Goal: Task Accomplishment & Management: Use online tool/utility

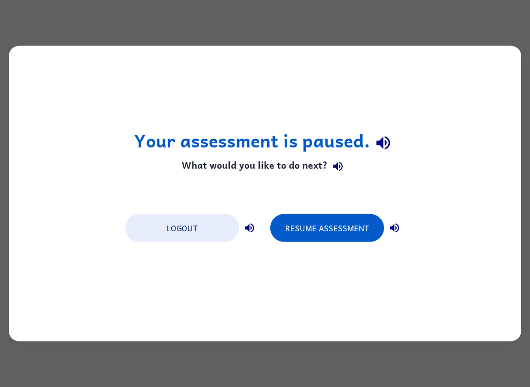
click at [355, 235] on button "Resume Assessment" at bounding box center [327, 228] width 114 height 28
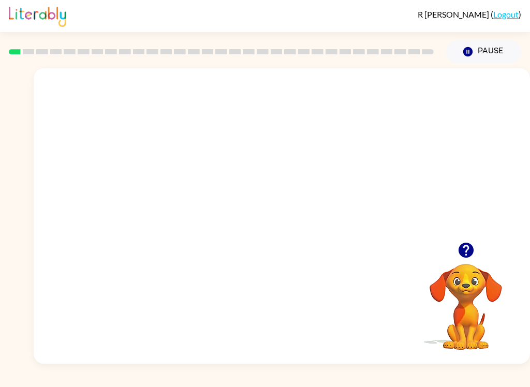
click at [254, 164] on video "Your browser must support playing .mp4 files to use Literably. Please try using…" at bounding box center [282, 155] width 496 height 174
click at [315, 199] on video "Your browser must support playing .mp4 files to use Literably. Please try using…" at bounding box center [282, 155] width 496 height 174
click at [336, 164] on video "Your browser must support playing .mp4 files to use Literably. Please try using…" at bounding box center [282, 155] width 496 height 174
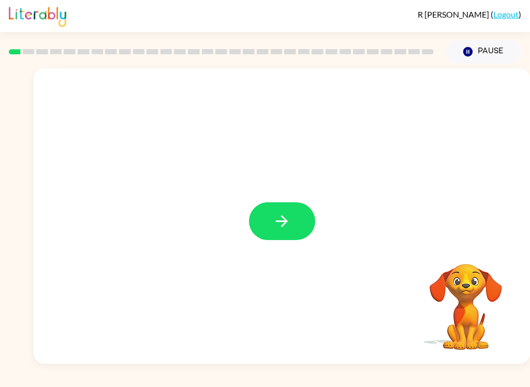
click at [279, 222] on icon "button" at bounding box center [282, 221] width 18 height 18
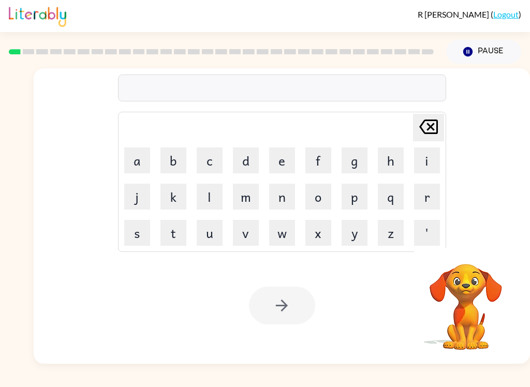
click at [354, 202] on button "p" at bounding box center [354, 197] width 26 height 26
click at [138, 162] on button "a" at bounding box center [137, 160] width 26 height 26
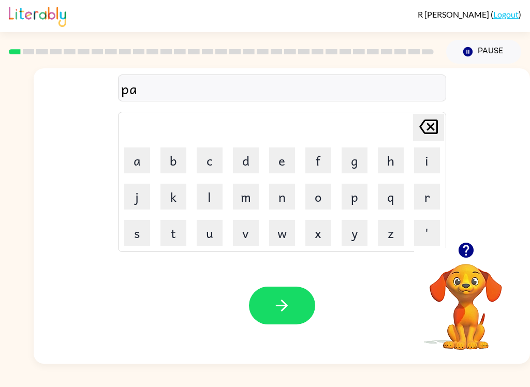
click at [252, 152] on button "d" at bounding box center [246, 160] width 26 height 26
click at [293, 295] on button "button" at bounding box center [282, 306] width 66 height 38
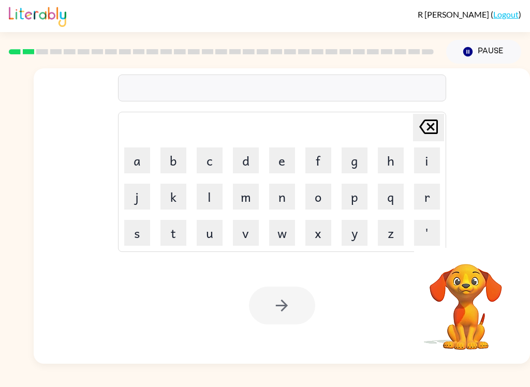
click at [365, 195] on button "p" at bounding box center [354, 197] width 26 height 26
click at [129, 149] on button "a" at bounding box center [137, 160] width 26 height 26
click at [282, 231] on button "w" at bounding box center [282, 233] width 26 height 26
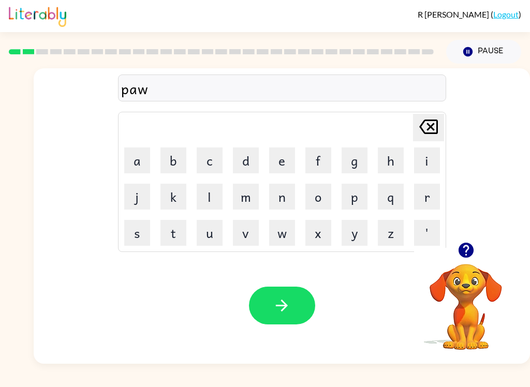
click at [289, 312] on icon "button" at bounding box center [282, 305] width 18 height 18
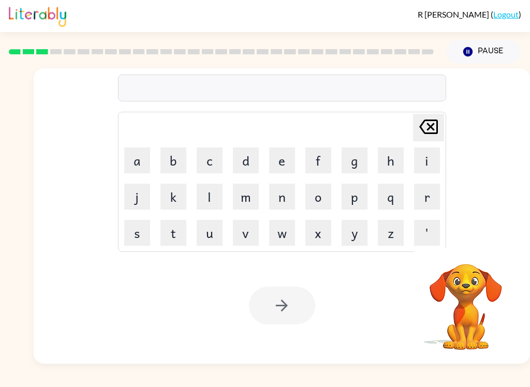
click at [287, 209] on button "n" at bounding box center [282, 197] width 26 height 26
click at [318, 203] on button "o" at bounding box center [318, 197] width 26 height 26
click at [294, 197] on button "n" at bounding box center [282, 197] width 26 height 26
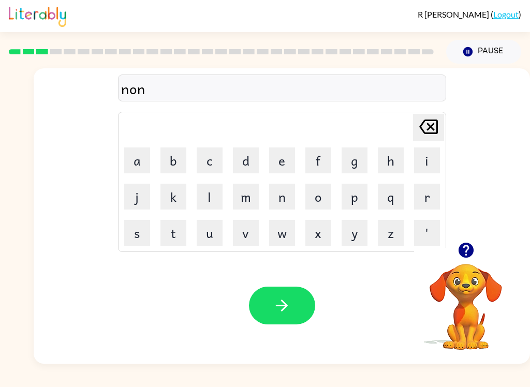
click at [431, 127] on icon at bounding box center [428, 126] width 19 height 14
click at [165, 241] on button "t" at bounding box center [173, 233] width 26 height 26
click at [379, 162] on button "h" at bounding box center [391, 160] width 26 height 26
click at [434, 138] on icon "[PERSON_NAME] last character input" at bounding box center [428, 126] width 25 height 25
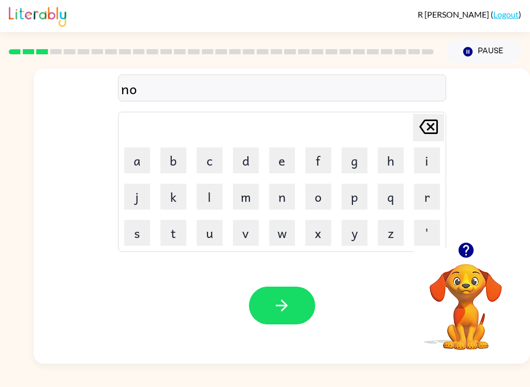
click at [425, 137] on icon "[PERSON_NAME] last character input" at bounding box center [428, 126] width 25 height 25
click at [319, 197] on button "o" at bounding box center [318, 197] width 26 height 26
click at [429, 189] on button "r" at bounding box center [427, 197] width 26 height 26
click at [167, 235] on button "t" at bounding box center [173, 233] width 26 height 26
click at [389, 157] on button "h" at bounding box center [391, 160] width 26 height 26
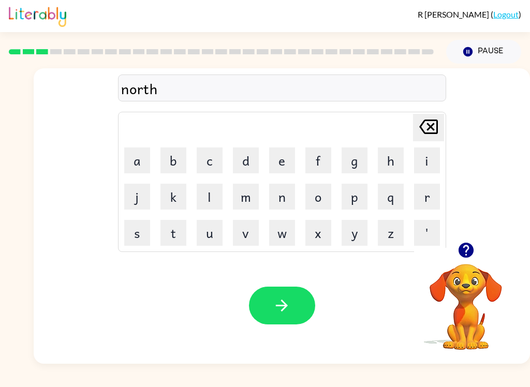
click at [287, 312] on icon "button" at bounding box center [282, 305] width 18 height 18
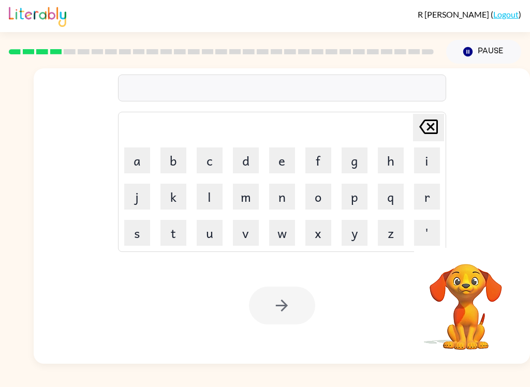
click at [125, 241] on button "s" at bounding box center [137, 233] width 26 height 26
click at [279, 231] on button "w" at bounding box center [282, 233] width 26 height 26
click at [425, 163] on button "i" at bounding box center [427, 160] width 26 height 26
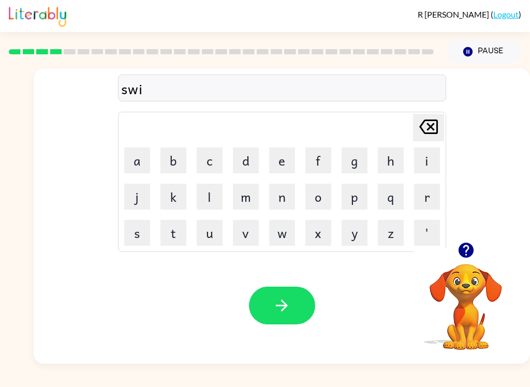
click at [290, 309] on icon "button" at bounding box center [282, 305] width 18 height 18
click at [211, 154] on button "c" at bounding box center [210, 160] width 26 height 26
click at [431, 125] on icon at bounding box center [428, 126] width 19 height 14
click at [111, 164] on div "[PERSON_NAME] last character input a b c d e f g h i j k l m n o p q r s t u v …" at bounding box center [282, 155] width 496 height 174
click at [132, 228] on button "s" at bounding box center [137, 233] width 26 height 26
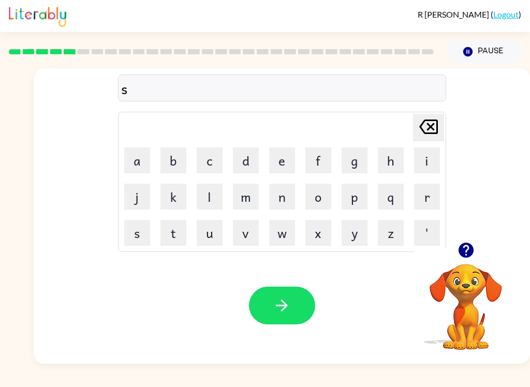
click at [207, 153] on button "c" at bounding box center [210, 160] width 26 height 26
click at [310, 184] on button "o" at bounding box center [318, 197] width 26 height 26
click at [167, 226] on button "t" at bounding box center [173, 233] width 26 height 26
click at [293, 303] on button "button" at bounding box center [282, 306] width 66 height 38
click at [285, 313] on icon "button" at bounding box center [282, 305] width 18 height 18
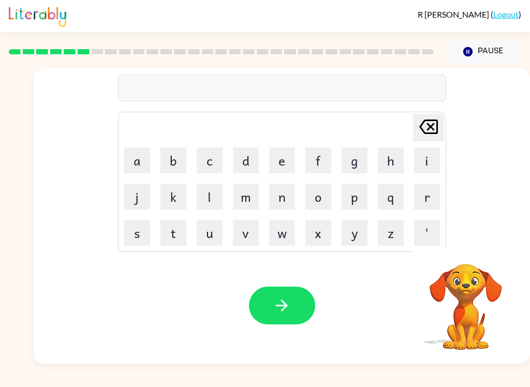
click at [132, 169] on button "a" at bounding box center [137, 160] width 26 height 26
click at [424, 163] on button "i" at bounding box center [427, 160] width 26 height 26
click at [244, 198] on button "m" at bounding box center [246, 197] width 26 height 26
click at [289, 300] on icon "button" at bounding box center [282, 305] width 18 height 18
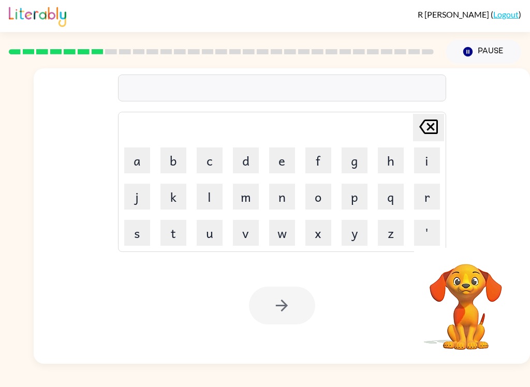
click at [140, 231] on button "s" at bounding box center [137, 233] width 26 height 26
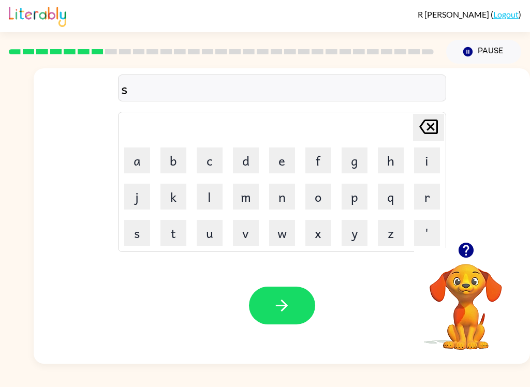
click at [291, 209] on button "n" at bounding box center [282, 197] width 26 height 26
click at [275, 221] on button "w" at bounding box center [282, 233] width 26 height 26
click at [304, 310] on button "button" at bounding box center [282, 306] width 66 height 38
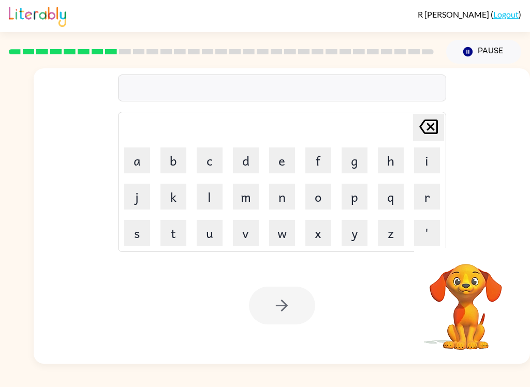
click at [234, 220] on button "v" at bounding box center [246, 233] width 26 height 26
click at [246, 172] on button "d" at bounding box center [246, 160] width 26 height 26
click at [245, 232] on button "v" at bounding box center [246, 233] width 26 height 26
click at [281, 209] on button "n" at bounding box center [282, 197] width 26 height 26
click at [302, 251] on div "[PERSON_NAME] last character input a b c d e f g h i j k l m n o p q r s t u v …" at bounding box center [282, 182] width 328 height 140
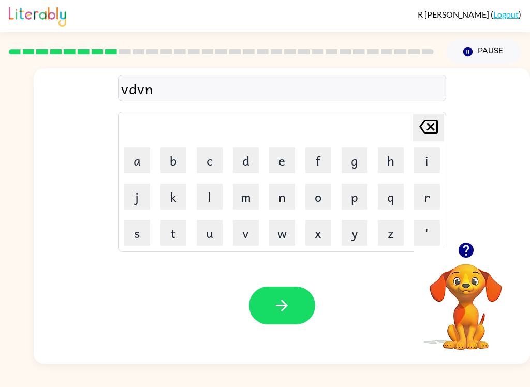
click at [300, 305] on button "button" at bounding box center [282, 306] width 66 height 38
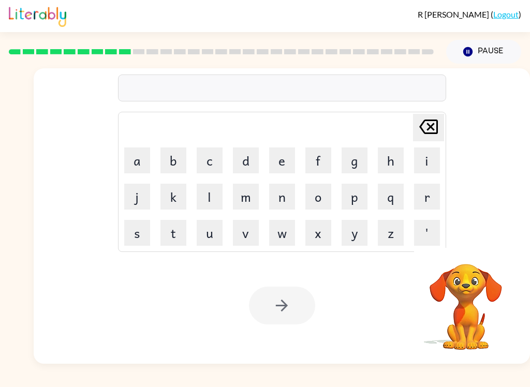
click at [304, 209] on td "o" at bounding box center [317, 196] width 35 height 35
click at [303, 208] on td "o" at bounding box center [317, 196] width 35 height 35
click at [257, 220] on button "v" at bounding box center [246, 233] width 26 height 26
click at [259, 221] on td "v" at bounding box center [245, 232] width 35 height 35
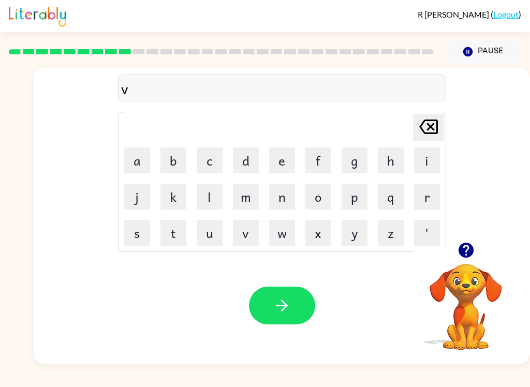
click at [283, 222] on button "w" at bounding box center [282, 233] width 26 height 26
click at [280, 232] on button "w" at bounding box center [282, 233] width 26 height 26
click at [279, 231] on button "w" at bounding box center [282, 233] width 26 height 26
click at [286, 308] on icon "button" at bounding box center [282, 305] width 18 height 18
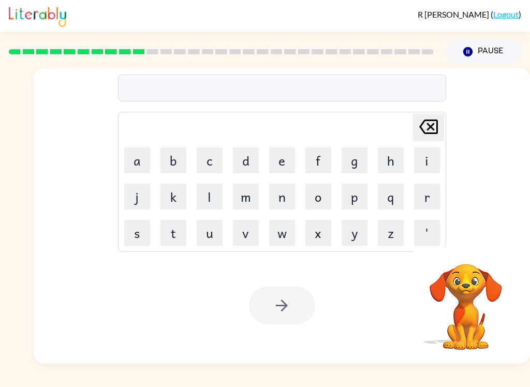
click at [202, 234] on button "u" at bounding box center [210, 233] width 26 height 26
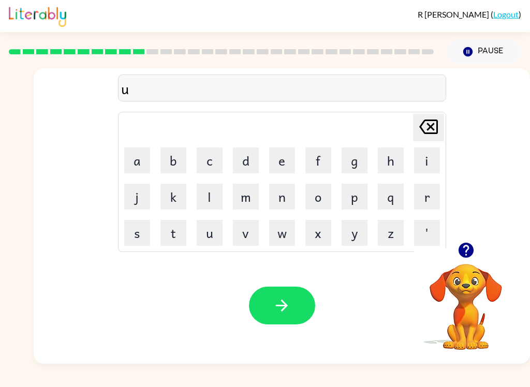
click at [287, 309] on icon "button" at bounding box center [282, 305] width 18 height 18
click at [432, 122] on icon "[PERSON_NAME] last character input" at bounding box center [428, 126] width 25 height 25
click at [425, 192] on button "r" at bounding box center [427, 197] width 26 height 26
click at [276, 154] on button "e" at bounding box center [282, 160] width 26 height 26
click at [249, 234] on button "v" at bounding box center [246, 233] width 26 height 26
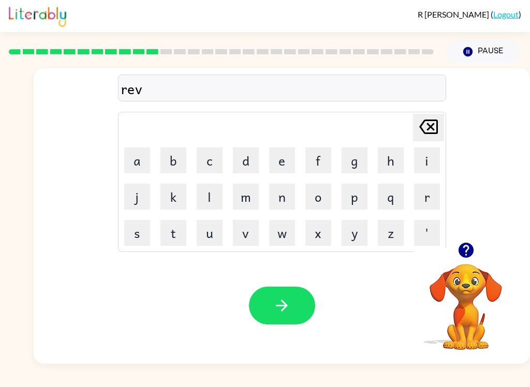
click at [319, 198] on button "o" at bounding box center [318, 197] width 26 height 26
click at [178, 234] on button "t" at bounding box center [173, 233] width 26 height 26
click at [282, 162] on button "e" at bounding box center [282, 160] width 26 height 26
click at [214, 163] on button "c" at bounding box center [210, 160] width 26 height 26
click at [210, 194] on button "l" at bounding box center [210, 197] width 26 height 26
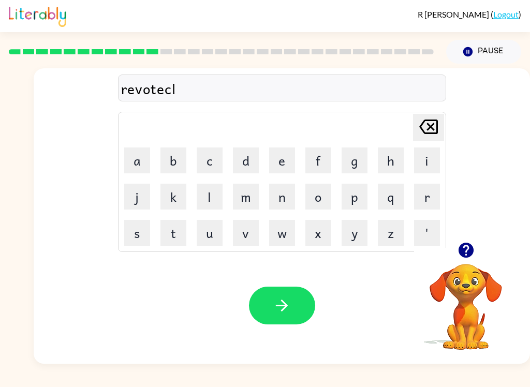
click at [128, 171] on button "a" at bounding box center [137, 160] width 26 height 26
click at [143, 237] on button "s" at bounding box center [137, 233] width 26 height 26
click at [143, 236] on button "s" at bounding box center [137, 233] width 26 height 26
click at [366, 191] on button "p" at bounding box center [354, 197] width 26 height 26
click at [427, 199] on button "r" at bounding box center [427, 197] width 26 height 26
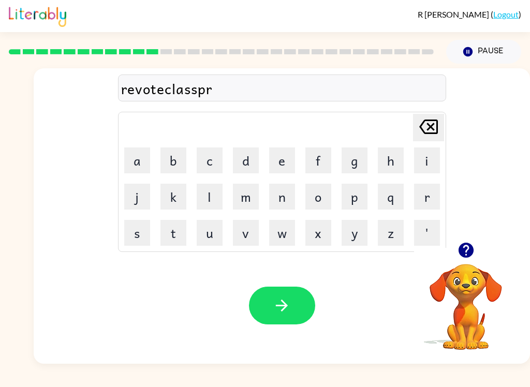
click at [133, 161] on button "a" at bounding box center [137, 160] width 26 height 26
click at [422, 130] on icon at bounding box center [428, 126] width 19 height 14
click at [288, 159] on button "e" at bounding box center [282, 160] width 26 height 26
click at [142, 232] on button "s" at bounding box center [137, 233] width 26 height 26
click at [298, 298] on button "button" at bounding box center [282, 306] width 66 height 38
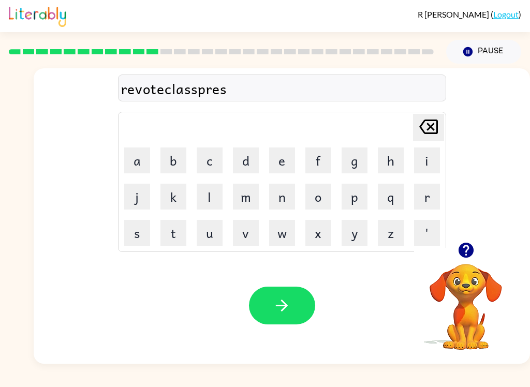
click at [297, 298] on div at bounding box center [282, 306] width 66 height 38
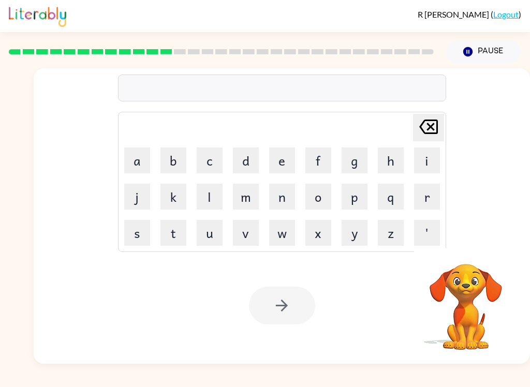
click at [255, 190] on button "m" at bounding box center [246, 197] width 26 height 26
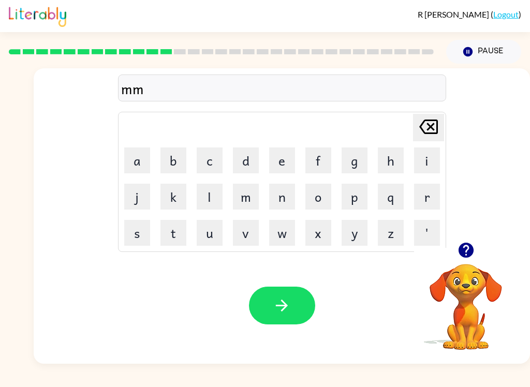
click at [115, 148] on div "mm [PERSON_NAME] last character input a b c d e f g h i j k l m n o p q r s t u…" at bounding box center [282, 155] width 496 height 174
click at [130, 159] on button "a" at bounding box center [137, 160] width 26 height 26
click at [133, 221] on button "s" at bounding box center [137, 233] width 26 height 26
click at [175, 243] on button "t" at bounding box center [173, 233] width 26 height 26
click at [203, 160] on button "c" at bounding box center [210, 160] width 26 height 26
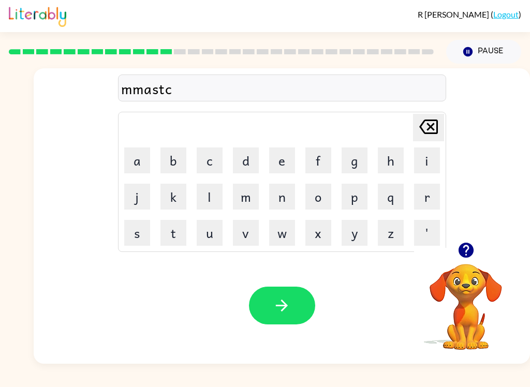
click at [278, 158] on button "e" at bounding box center [282, 160] width 26 height 26
click at [281, 153] on button "e" at bounding box center [282, 160] width 26 height 26
click at [279, 152] on button "e" at bounding box center [282, 160] width 26 height 26
click at [284, 163] on button "e" at bounding box center [282, 160] width 26 height 26
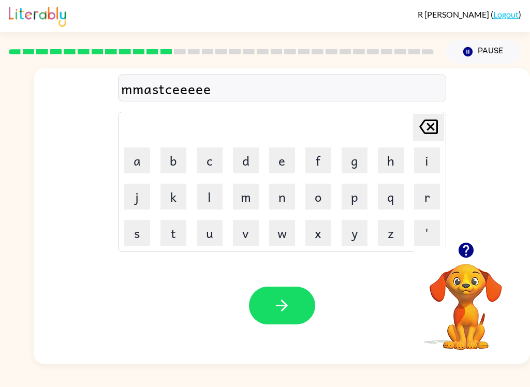
click at [287, 170] on button "e" at bounding box center [282, 160] width 26 height 26
click at [282, 163] on button "e" at bounding box center [282, 160] width 26 height 26
click at [284, 154] on button "e" at bounding box center [282, 160] width 26 height 26
click at [292, 298] on button "button" at bounding box center [282, 306] width 66 height 38
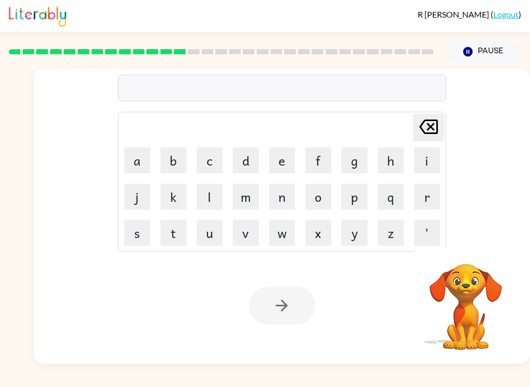
click at [178, 203] on button "k" at bounding box center [173, 197] width 26 height 26
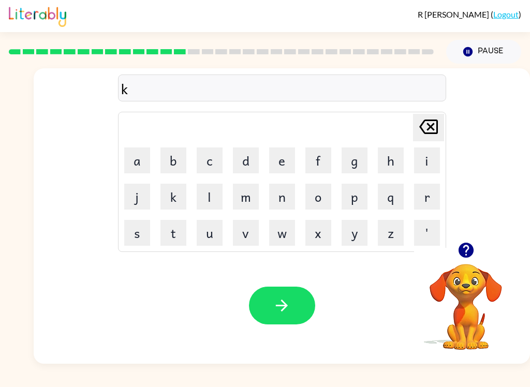
click at [429, 162] on button "i" at bounding box center [427, 160] width 26 height 26
click at [286, 209] on button "n" at bounding box center [282, 197] width 26 height 26
click at [138, 136] on td "[PERSON_NAME] last character input" at bounding box center [281, 127] width 325 height 28
click at [123, 216] on td "s" at bounding box center [136, 232] width 35 height 35
click at [240, 148] on button "d" at bounding box center [246, 160] width 26 height 26
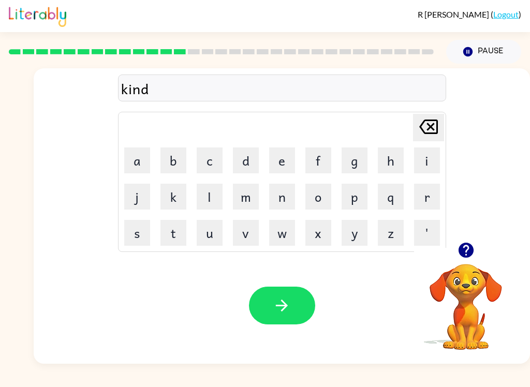
click at [208, 193] on button "l" at bounding box center [210, 197] width 26 height 26
click at [354, 237] on button "y" at bounding box center [354, 233] width 26 height 26
click at [273, 303] on icon "button" at bounding box center [282, 305] width 18 height 18
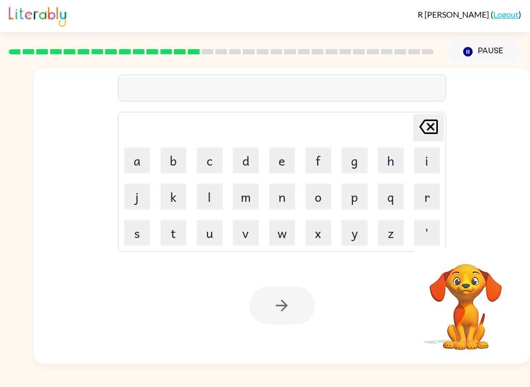
click at [314, 197] on button "o" at bounding box center [318, 197] width 26 height 26
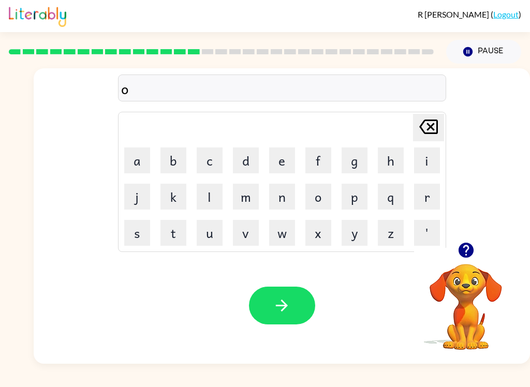
click at [289, 306] on icon "button" at bounding box center [282, 305] width 18 height 18
click at [466, 247] on icon "button" at bounding box center [465, 250] width 15 height 15
click at [212, 181] on td "l" at bounding box center [209, 196] width 35 height 35
click at [199, 157] on button "c" at bounding box center [210, 160] width 26 height 26
click at [325, 197] on button "o" at bounding box center [318, 197] width 26 height 26
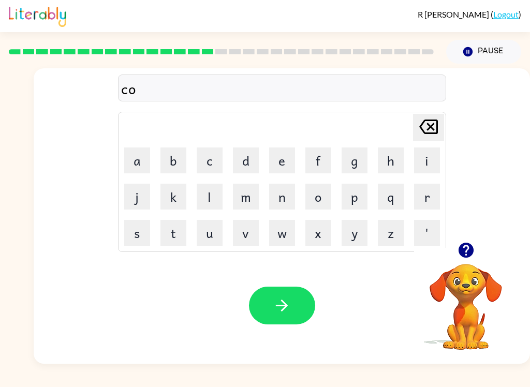
click at [422, 201] on button "r" at bounding box center [427, 197] width 26 height 26
click at [251, 164] on button "d" at bounding box center [246, 160] width 26 height 26
click at [282, 310] on icon "button" at bounding box center [282, 305] width 12 height 12
click at [147, 151] on button "a" at bounding box center [137, 160] width 26 height 26
click at [431, 135] on icon "[PERSON_NAME] last character input" at bounding box center [428, 126] width 25 height 25
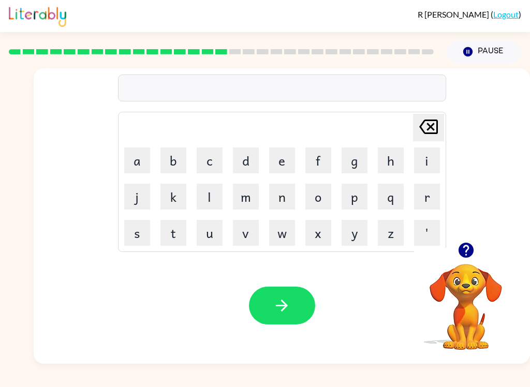
click at [400, 238] on button "z" at bounding box center [391, 233] width 26 height 26
click at [423, 156] on button "i" at bounding box center [427, 160] width 26 height 26
click at [358, 201] on button "p" at bounding box center [354, 197] width 26 height 26
click at [284, 309] on icon "button" at bounding box center [282, 305] width 12 height 12
click at [202, 202] on button "l" at bounding box center [210, 197] width 26 height 26
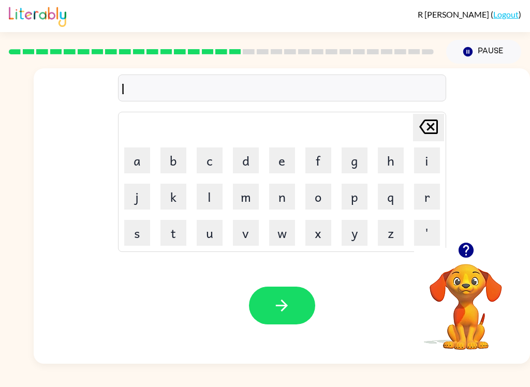
click at [280, 158] on button "e" at bounding box center [282, 160] width 26 height 26
click at [320, 157] on button "f" at bounding box center [318, 160] width 26 height 26
click at [286, 152] on button "e" at bounding box center [282, 160] width 26 height 26
click at [436, 127] on icon at bounding box center [428, 126] width 19 height 14
click at [427, 137] on icon "[PERSON_NAME] last character input" at bounding box center [428, 126] width 25 height 25
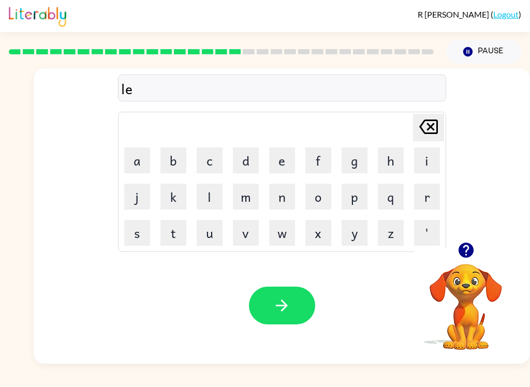
click at [464, 383] on div "[PERSON_NAME] ( Logout ) Pause Pause le Delete Delete last character input a b …" at bounding box center [265, 193] width 530 height 387
click at [125, 154] on button "a" at bounding box center [137, 160] width 26 height 26
click at [314, 156] on button "f" at bounding box center [318, 160] width 26 height 26
click at [297, 296] on button "button" at bounding box center [282, 306] width 66 height 38
click at [393, 154] on button "h" at bounding box center [391, 160] width 26 height 26
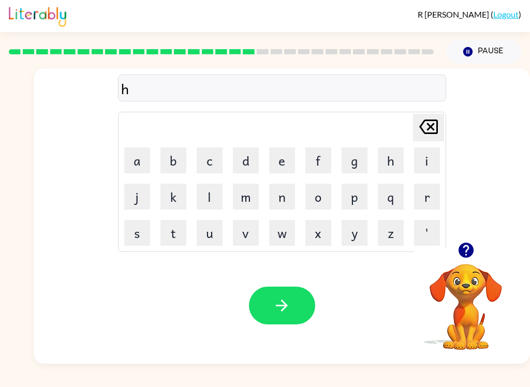
click at [285, 171] on button "e" at bounding box center [282, 160] width 26 height 26
click at [420, 190] on button "r" at bounding box center [427, 197] width 26 height 26
click at [289, 310] on icon "button" at bounding box center [282, 305] width 18 height 18
click at [216, 220] on button "u" at bounding box center [210, 233] width 26 height 26
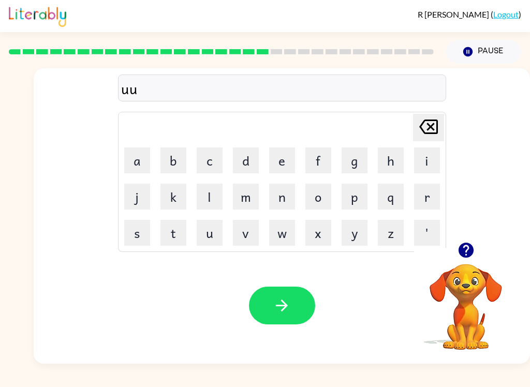
click at [233, 189] on button "m" at bounding box center [246, 197] width 26 height 26
click at [286, 303] on icon "button" at bounding box center [282, 305] width 18 height 18
click at [431, 158] on button "i" at bounding box center [427, 160] width 26 height 26
click at [400, 161] on button "h" at bounding box center [391, 160] width 26 height 26
click at [428, 165] on button "i" at bounding box center [427, 160] width 26 height 26
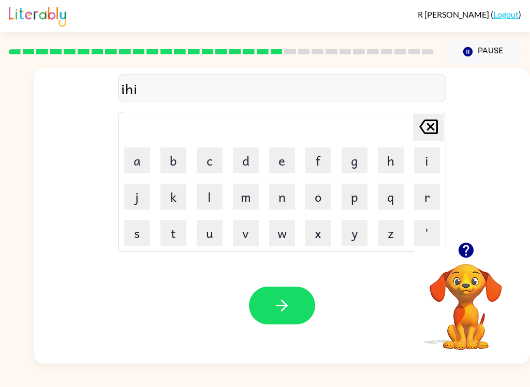
click at [280, 234] on button "w" at bounding box center [282, 233] width 26 height 26
click at [272, 188] on button "n" at bounding box center [282, 197] width 26 height 26
click at [148, 220] on button "s" at bounding box center [137, 233] width 26 height 26
click at [283, 304] on icon "button" at bounding box center [282, 305] width 18 height 18
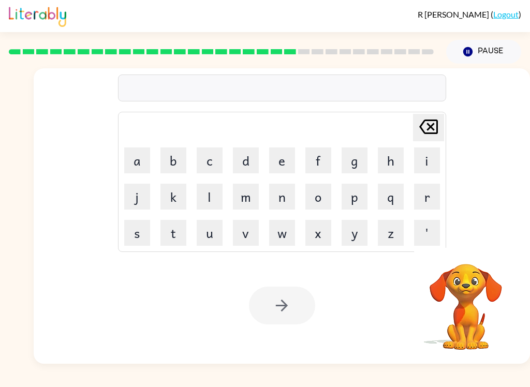
click at [249, 258] on div "Your browser must support playing .mp4 files to use Literably. Please try using…" at bounding box center [282, 305] width 496 height 116
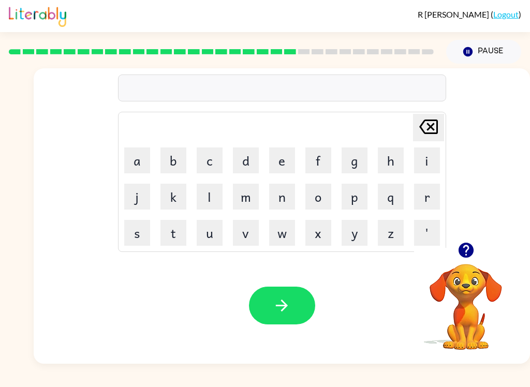
click at [273, 226] on button "w" at bounding box center [282, 233] width 26 height 26
click at [272, 222] on button "w" at bounding box center [282, 233] width 26 height 26
click at [280, 229] on button "w" at bounding box center [282, 233] width 26 height 26
click at [279, 229] on button "w" at bounding box center [282, 233] width 26 height 26
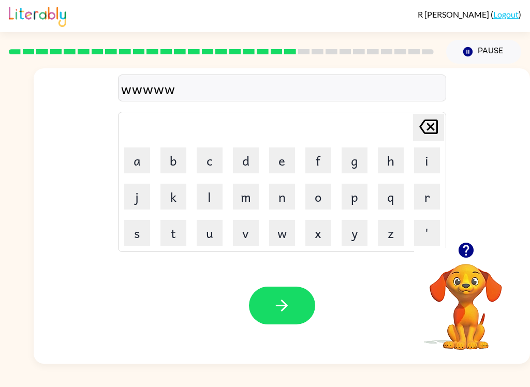
click at [281, 227] on button "w" at bounding box center [282, 233] width 26 height 26
click at [281, 226] on button "w" at bounding box center [282, 233] width 26 height 26
click at [277, 229] on button "w" at bounding box center [282, 233] width 26 height 26
click at [280, 229] on button "w" at bounding box center [282, 233] width 26 height 26
click at [279, 229] on button "w" at bounding box center [282, 233] width 26 height 26
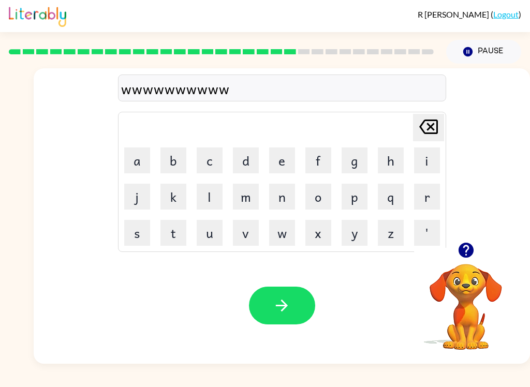
click at [276, 233] on button "w" at bounding box center [282, 233] width 26 height 26
click at [275, 233] on button "w" at bounding box center [282, 233] width 26 height 26
click at [276, 230] on button "w" at bounding box center [282, 233] width 26 height 26
click at [283, 229] on button "w" at bounding box center [282, 233] width 26 height 26
click at [282, 229] on button "w" at bounding box center [282, 233] width 26 height 26
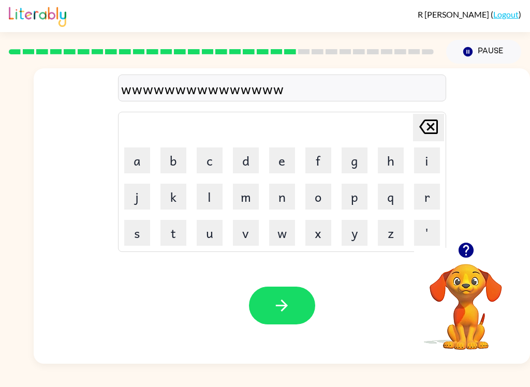
click at [283, 231] on button "w" at bounding box center [282, 233] width 26 height 26
click at [282, 230] on button "w" at bounding box center [282, 233] width 26 height 26
click at [284, 234] on button "w" at bounding box center [282, 233] width 26 height 26
click at [284, 233] on button "w" at bounding box center [282, 233] width 26 height 26
click at [286, 239] on button "w" at bounding box center [282, 233] width 26 height 26
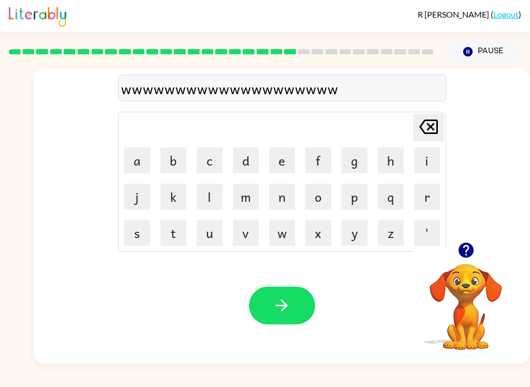
click at [285, 238] on button "w" at bounding box center [282, 233] width 26 height 26
click at [284, 236] on button "w" at bounding box center [282, 233] width 26 height 26
click at [429, 194] on button "r" at bounding box center [427, 197] width 26 height 26
click at [424, 160] on button "i" at bounding box center [427, 160] width 26 height 26
click at [212, 163] on button "c" at bounding box center [210, 160] width 26 height 26
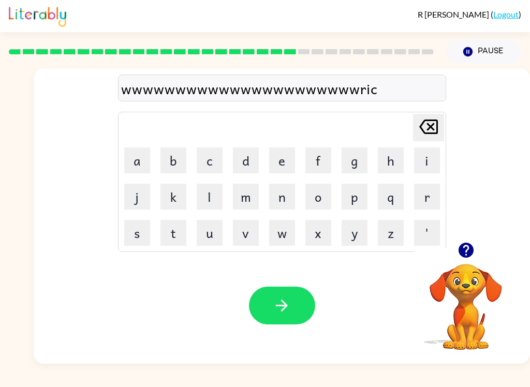
click at [282, 169] on button "e" at bounding box center [282, 160] width 26 height 26
click at [427, 199] on button "r" at bounding box center [427, 197] width 26 height 26
click at [429, 158] on button "i" at bounding box center [427, 160] width 26 height 26
click at [208, 163] on button "c" at bounding box center [210, 160] width 26 height 26
click at [278, 160] on button "e" at bounding box center [282, 160] width 26 height 26
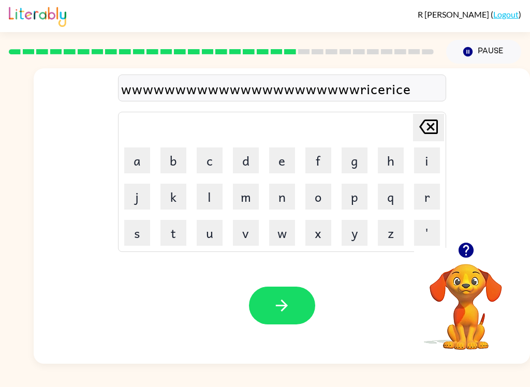
click at [433, 196] on button "r" at bounding box center [427, 197] width 26 height 26
click at [429, 158] on button "i" at bounding box center [427, 160] width 26 height 26
click at [209, 169] on button "c" at bounding box center [210, 160] width 26 height 26
click at [286, 153] on button "e" at bounding box center [282, 160] width 26 height 26
click at [302, 289] on button "button" at bounding box center [282, 306] width 66 height 38
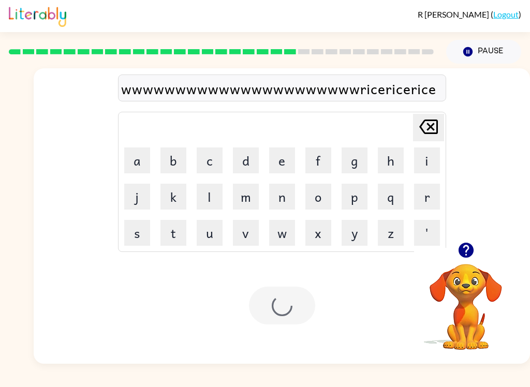
click at [300, 286] on div "Your browser must support playing .mp4 files to use Literably. Please try using…" at bounding box center [282, 305] width 496 height 116
click at [302, 291] on div at bounding box center [282, 306] width 66 height 38
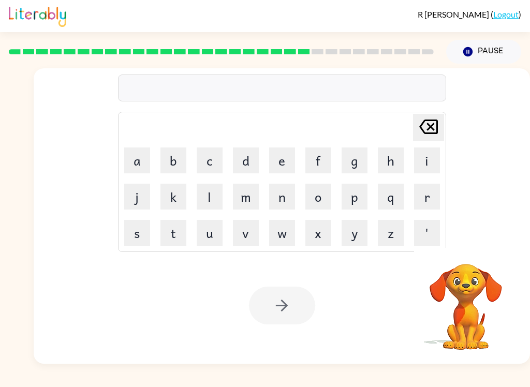
click at [306, 303] on div at bounding box center [282, 306] width 66 height 38
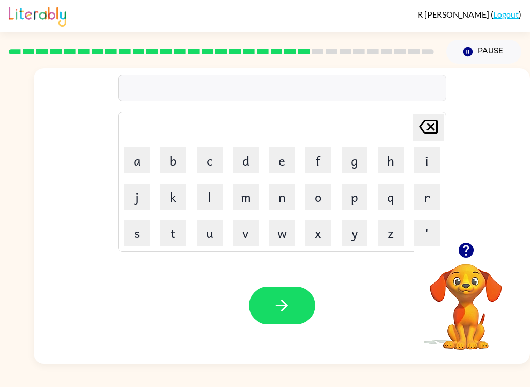
click at [273, 214] on table "[PERSON_NAME] last character input a b c d e f g h i j k l m n o p q r s t u v …" at bounding box center [281, 181] width 327 height 139
click at [285, 232] on button "w" at bounding box center [282, 233] width 26 height 26
click at [354, 204] on button "p" at bounding box center [354, 197] width 26 height 26
click at [203, 198] on button "l" at bounding box center [210, 197] width 26 height 26
click at [313, 164] on button "f" at bounding box center [318, 160] width 26 height 26
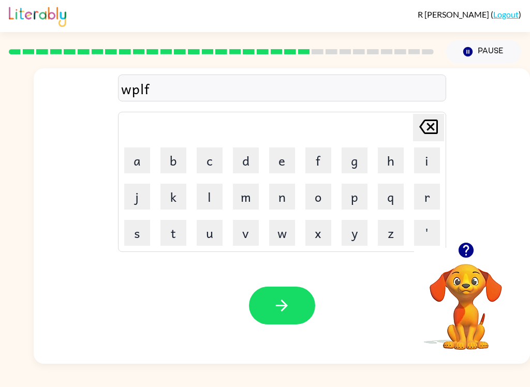
click at [243, 170] on button "d" at bounding box center [246, 160] width 26 height 26
click at [244, 235] on button "v" at bounding box center [246, 233] width 26 height 26
click at [353, 168] on button "g" at bounding box center [354, 160] width 26 height 26
click at [185, 151] on button "b" at bounding box center [173, 160] width 26 height 26
click at [183, 238] on button "t" at bounding box center [173, 233] width 26 height 26
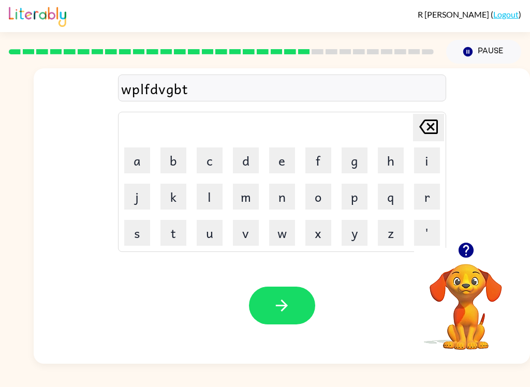
click at [399, 172] on button "h" at bounding box center [391, 160] width 26 height 26
click at [156, 182] on td "k" at bounding box center [173, 196] width 35 height 35
click at [144, 187] on button "j" at bounding box center [137, 197] width 26 height 26
click at [405, 219] on td "z" at bounding box center [390, 232] width 35 height 35
click at [326, 148] on button "f" at bounding box center [318, 160] width 26 height 26
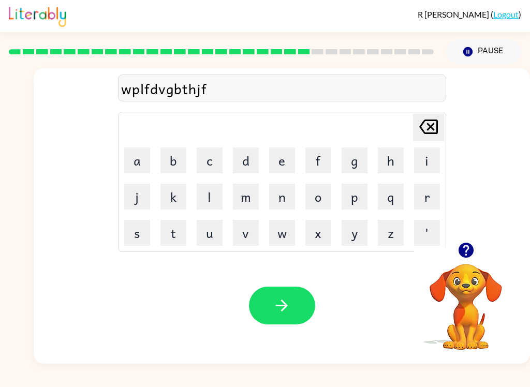
click at [388, 233] on button "z" at bounding box center [391, 233] width 26 height 26
click at [393, 193] on button "q" at bounding box center [391, 197] width 26 height 26
click at [296, 296] on button "button" at bounding box center [282, 306] width 66 height 38
click at [142, 159] on button "a" at bounding box center [137, 160] width 26 height 26
click at [141, 158] on button "a" at bounding box center [137, 160] width 26 height 26
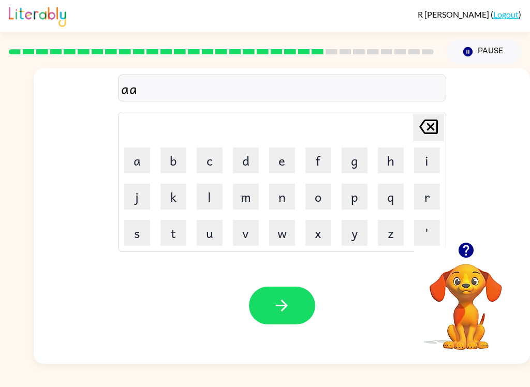
click at [198, 172] on button "c" at bounding box center [210, 160] width 26 height 26
click at [233, 164] on button "d" at bounding box center [246, 160] width 26 height 26
click at [291, 163] on button "e" at bounding box center [282, 160] width 26 height 26
click at [323, 155] on button "f" at bounding box center [318, 160] width 26 height 26
click at [359, 158] on button "g" at bounding box center [354, 160] width 26 height 26
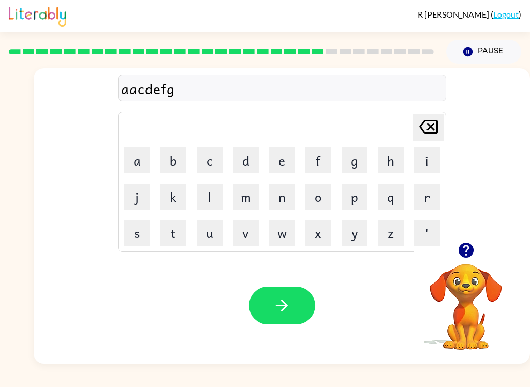
click at [392, 158] on button "h" at bounding box center [391, 160] width 26 height 26
click at [425, 159] on button "i" at bounding box center [427, 160] width 26 height 26
click at [128, 193] on button "j" at bounding box center [137, 197] width 26 height 26
click at [166, 208] on button "k" at bounding box center [173, 197] width 26 height 26
click at [218, 193] on button "l" at bounding box center [210, 197] width 26 height 26
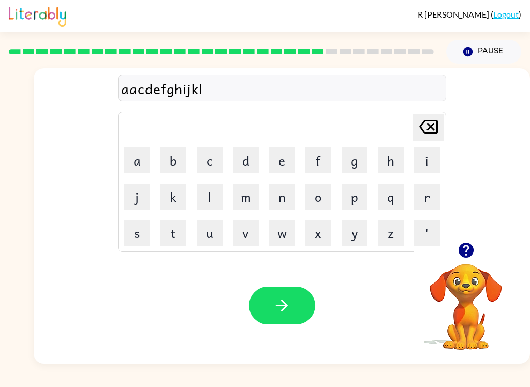
click at [244, 197] on button "m" at bounding box center [246, 197] width 26 height 26
click at [283, 194] on button "n" at bounding box center [282, 197] width 26 height 26
click at [311, 199] on button "o" at bounding box center [318, 197] width 26 height 26
click at [341, 196] on button "p" at bounding box center [354, 197] width 26 height 26
click at [393, 200] on button "q" at bounding box center [391, 197] width 26 height 26
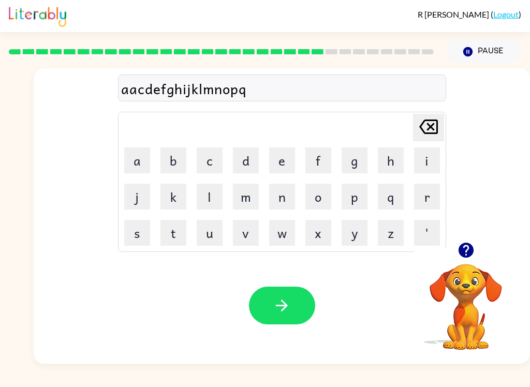
click at [431, 195] on button "r" at bounding box center [427, 197] width 26 height 26
click at [143, 233] on button "s" at bounding box center [137, 233] width 26 height 26
click at [178, 232] on button "t" at bounding box center [173, 233] width 26 height 26
click at [218, 236] on button "u" at bounding box center [210, 233] width 26 height 26
click at [247, 234] on button "v" at bounding box center [246, 233] width 26 height 26
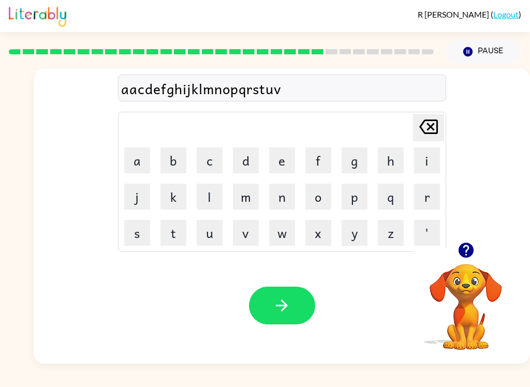
click at [280, 232] on button "w" at bounding box center [282, 233] width 26 height 26
click at [315, 230] on button "x" at bounding box center [318, 233] width 26 height 26
click at [358, 231] on button "y" at bounding box center [354, 233] width 26 height 26
click at [387, 221] on button "z" at bounding box center [391, 233] width 26 height 26
click at [431, 229] on button "'" at bounding box center [427, 233] width 26 height 26
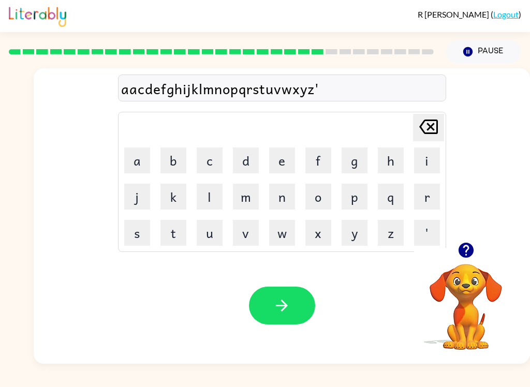
click at [425, 197] on button "r" at bounding box center [427, 197] width 26 height 26
click at [289, 306] on icon "button" at bounding box center [282, 305] width 18 height 18
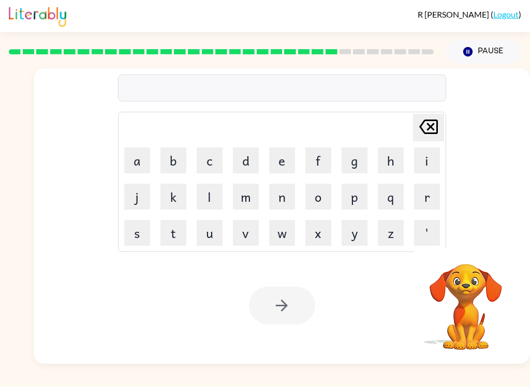
click at [284, 325] on div "Your browser must support playing .mp4 files to use Literably. Please try using…" at bounding box center [282, 305] width 496 height 116
click at [399, 166] on button "h" at bounding box center [391, 160] width 26 height 26
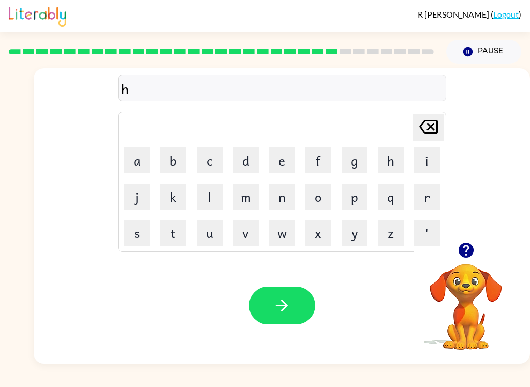
click at [367, 206] on td "p" at bounding box center [354, 196] width 35 height 35
click at [284, 320] on button "button" at bounding box center [282, 306] width 66 height 38
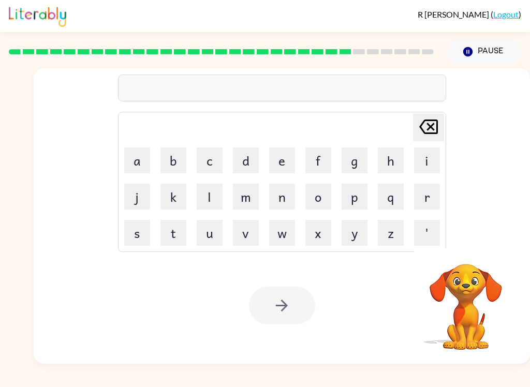
click at [125, 239] on button "s" at bounding box center [137, 233] width 26 height 26
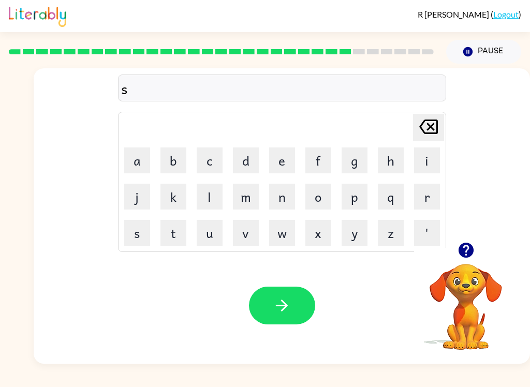
click at [213, 234] on button "u" at bounding box center [210, 233] width 26 height 26
click at [289, 199] on button "n" at bounding box center [282, 197] width 26 height 26
click at [214, 196] on button "l" at bounding box center [210, 197] width 26 height 26
click at [432, 163] on button "i" at bounding box center [427, 160] width 26 height 26
click at [169, 241] on button "t" at bounding box center [173, 233] width 26 height 26
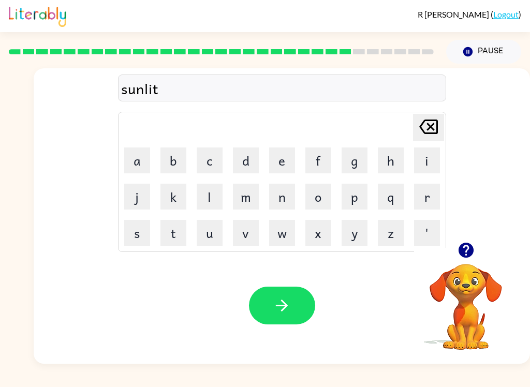
click at [284, 163] on button "e" at bounding box center [282, 160] width 26 height 26
click at [284, 299] on icon "button" at bounding box center [282, 305] width 18 height 18
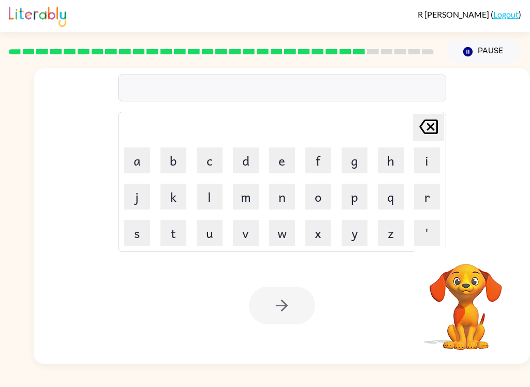
click at [321, 221] on button "x" at bounding box center [318, 233] width 26 height 26
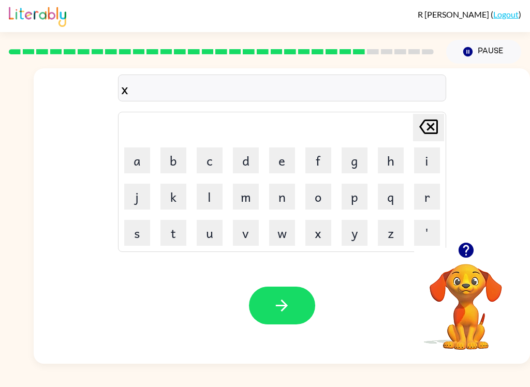
click at [284, 309] on icon "button" at bounding box center [282, 305] width 12 height 12
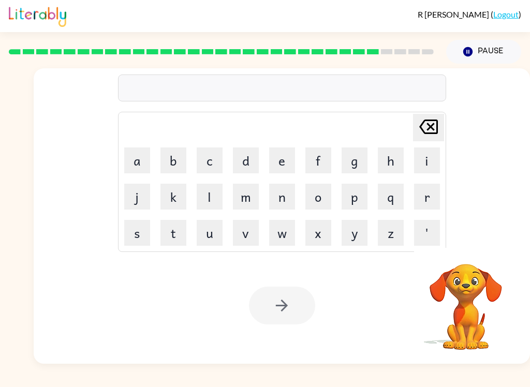
click at [357, 231] on button "y" at bounding box center [354, 233] width 26 height 26
click at [355, 237] on button "y" at bounding box center [354, 233] width 26 height 26
click at [348, 239] on button "y" at bounding box center [354, 233] width 26 height 26
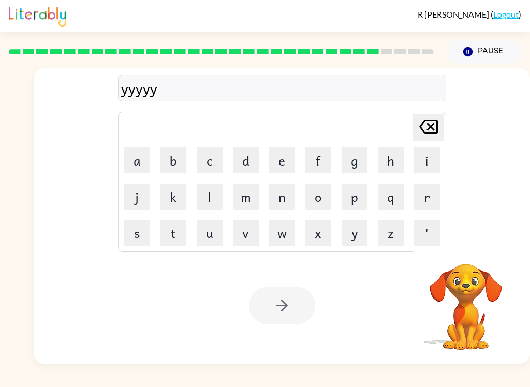
click at [284, 313] on div at bounding box center [282, 306] width 66 height 38
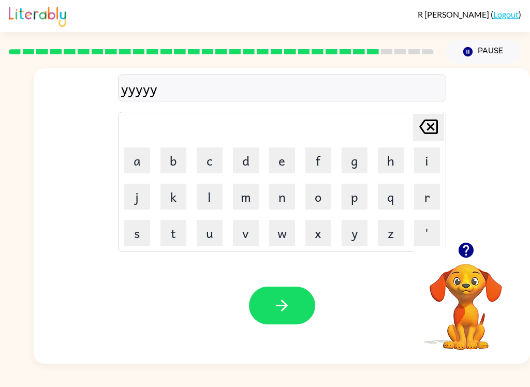
click at [274, 306] on icon "button" at bounding box center [282, 305] width 18 height 18
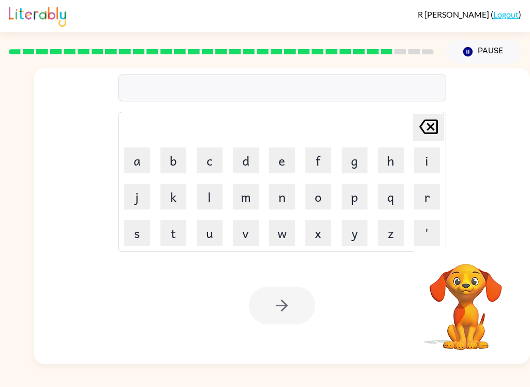
click at [351, 199] on button "p" at bounding box center [354, 197] width 26 height 26
click at [383, 160] on button "h" at bounding box center [391, 160] width 26 height 26
click at [379, 197] on button "q" at bounding box center [391, 197] width 26 height 26
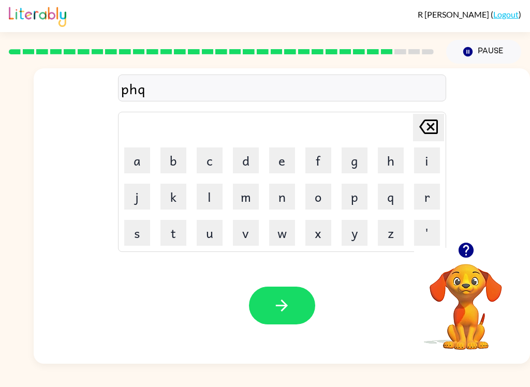
click at [295, 302] on button "button" at bounding box center [282, 306] width 66 height 38
click at [283, 235] on button "w" at bounding box center [282, 233] width 26 height 26
click at [429, 155] on button "i" at bounding box center [427, 160] width 26 height 26
click at [282, 205] on button "n" at bounding box center [282, 197] width 26 height 26
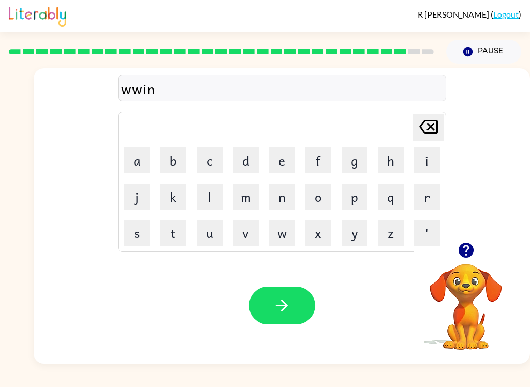
click at [243, 165] on button "d" at bounding box center [246, 160] width 26 height 26
click at [276, 313] on icon "button" at bounding box center [282, 305] width 18 height 18
click at [330, 195] on button "o" at bounding box center [318, 197] width 26 height 26
click at [330, 194] on button "o" at bounding box center [318, 197] width 26 height 26
click at [325, 197] on button "o" at bounding box center [318, 197] width 26 height 26
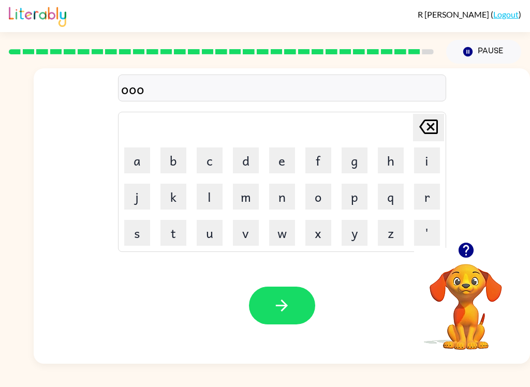
click at [295, 300] on button "button" at bounding box center [282, 306] width 66 height 38
